Goal: Find specific fact: Find specific fact

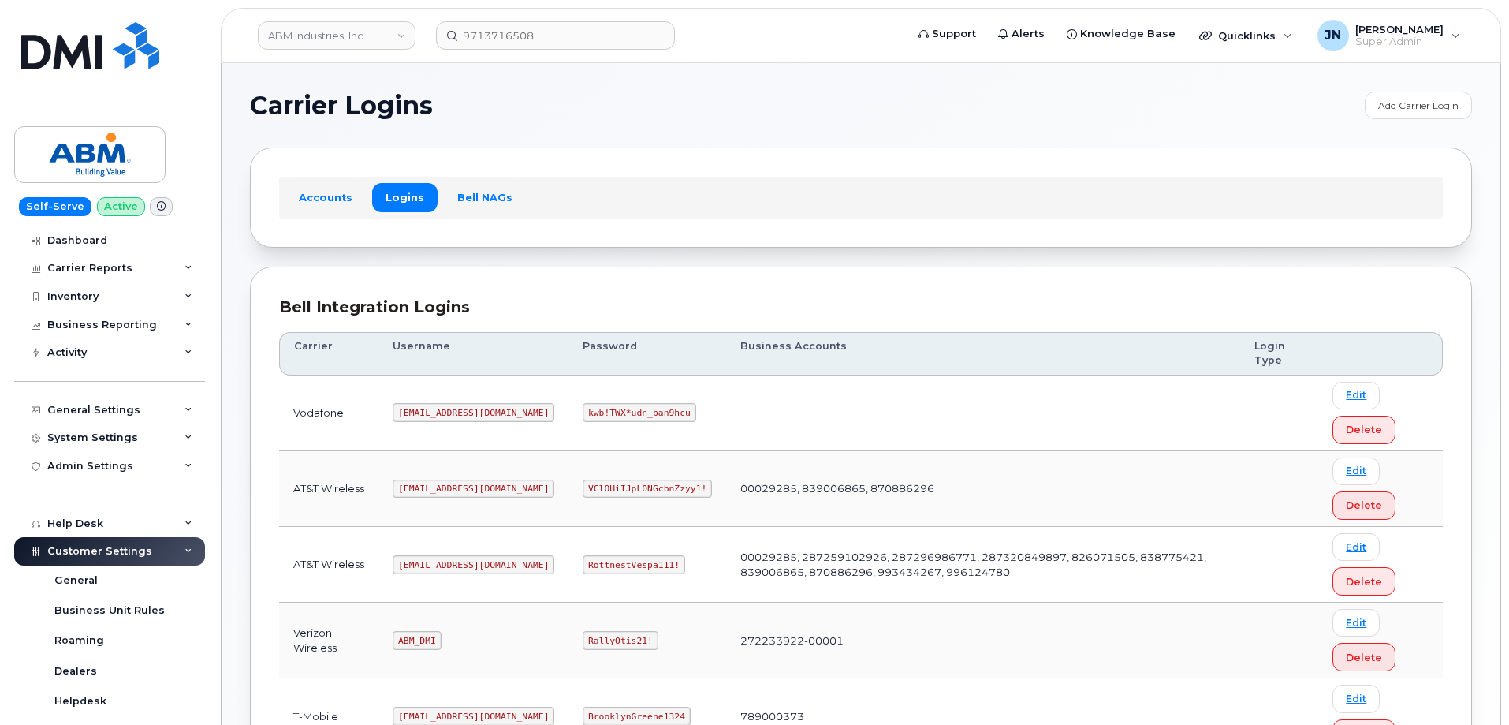
scroll to position [241, 0]
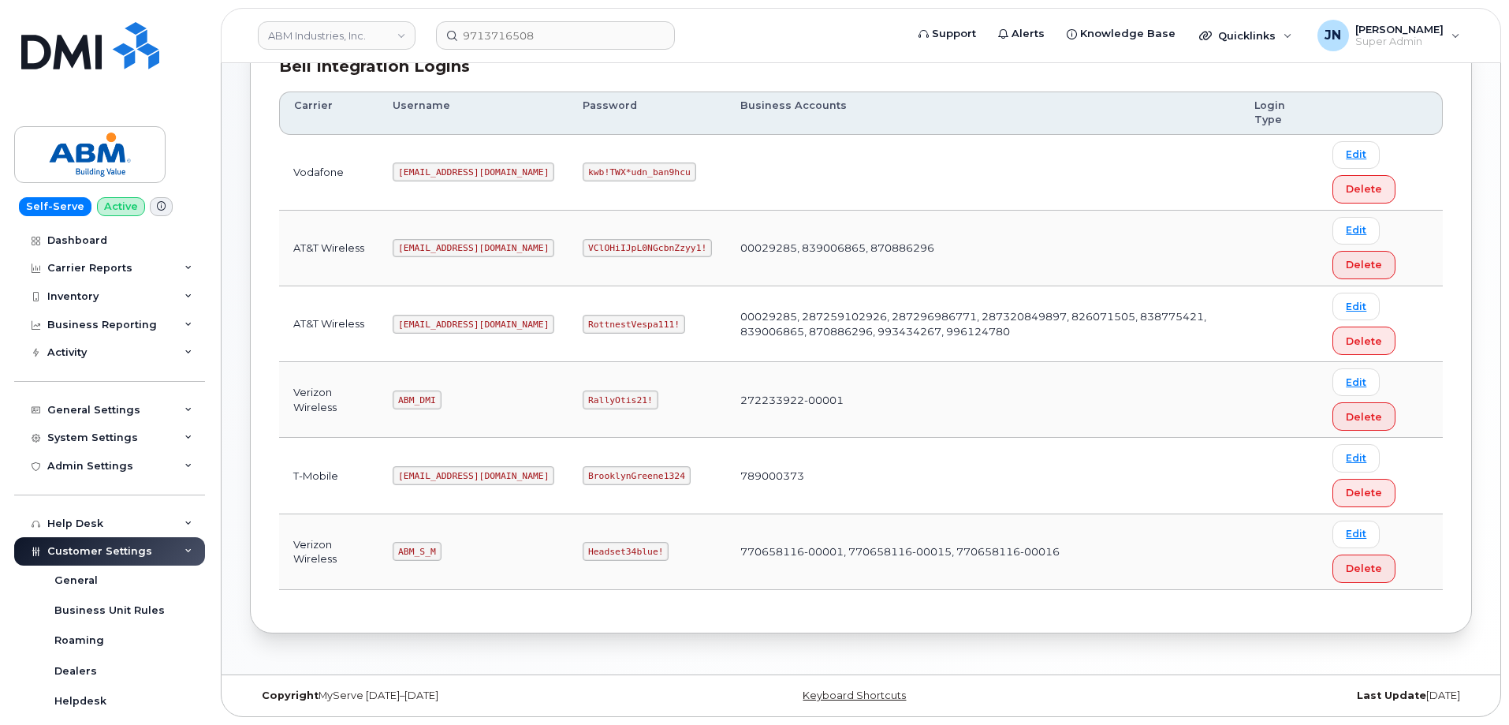
click at [423, 326] on code "[EMAIL_ADDRESS][DOMAIN_NAME]" at bounding box center [474, 324] width 162 height 19
copy code "[EMAIL_ADDRESS][DOMAIN_NAME]"
click at [588, 324] on code "RottnestVespa111!" at bounding box center [634, 324] width 103 height 19
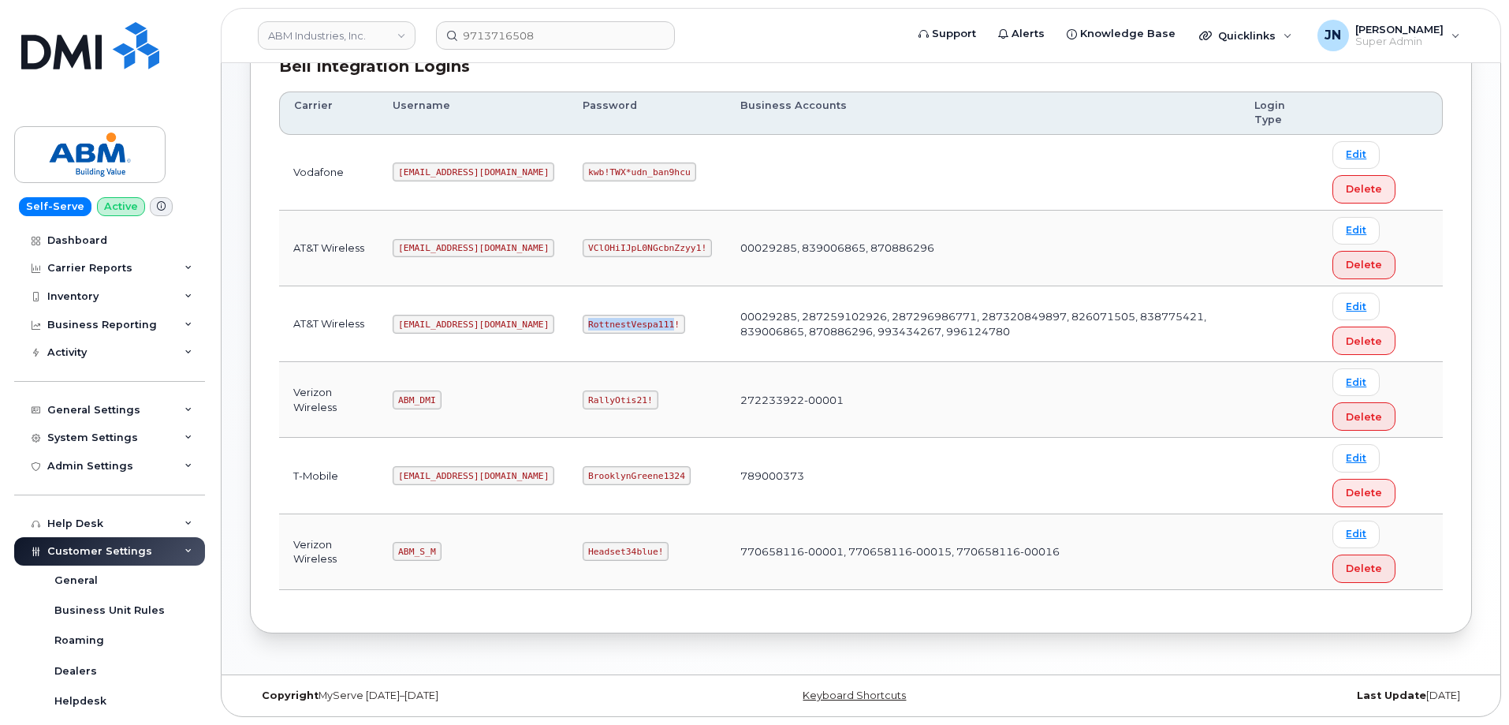
click at [588, 324] on code "RottnestVespa111!" at bounding box center [634, 324] width 103 height 19
copy code "RottnestVespa111!"
